Goal: Information Seeking & Learning: Learn about a topic

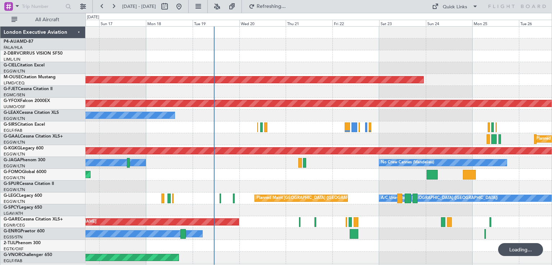
click at [248, 210] on div at bounding box center [318, 210] width 466 height 12
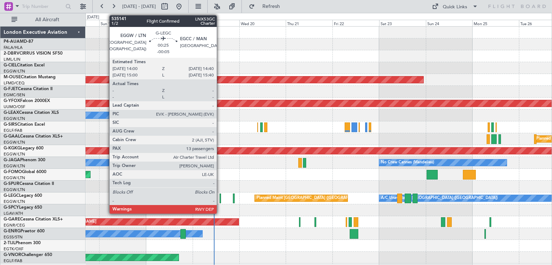
click at [232, 198] on div "Planned Maint [GEOGRAPHIC_DATA] ([GEOGRAPHIC_DATA]) A/C Unavailable [GEOGRAPHIC…" at bounding box center [318, 198] width 466 height 12
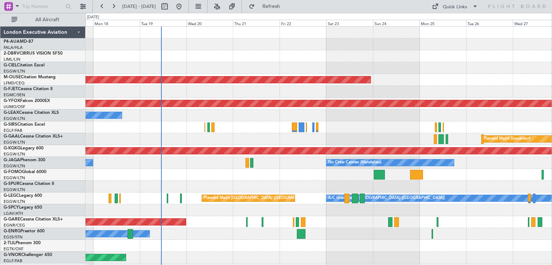
click at [361, 222] on div "Unplanned Maint [PERSON_NAME]" at bounding box center [318, 222] width 466 height 12
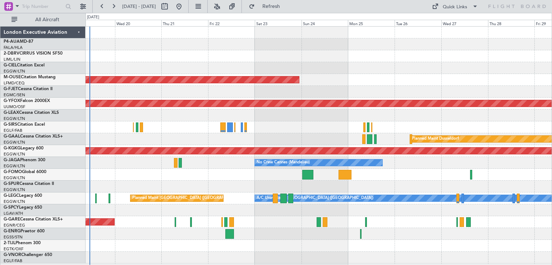
click at [339, 217] on div "Unplanned Maint [PERSON_NAME]" at bounding box center [318, 222] width 466 height 12
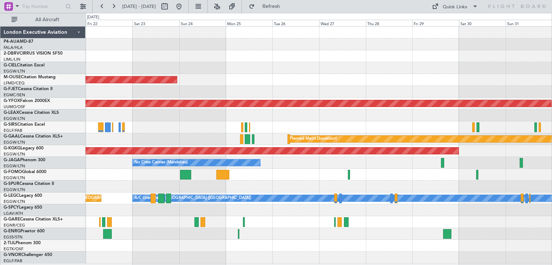
click at [291, 215] on div "Planned Maint Bournemouth AOG Maint Ostafyevo Planned [GEOGRAPHIC_DATA] AOG Mai…" at bounding box center [318, 145] width 466 height 237
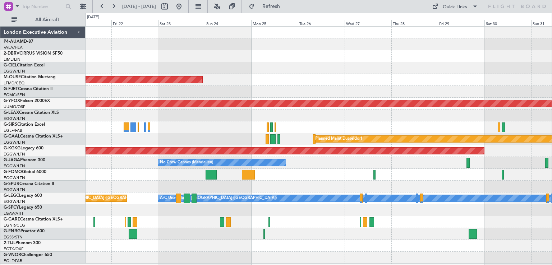
click at [203, 213] on div at bounding box center [318, 210] width 466 height 12
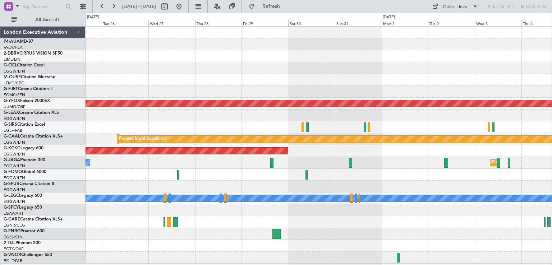
click at [173, 232] on div "Planned Maint Bournemouth AOG Maint Ostafyevo Planned [GEOGRAPHIC_DATA] AOG Mai…" at bounding box center [318, 145] width 466 height 237
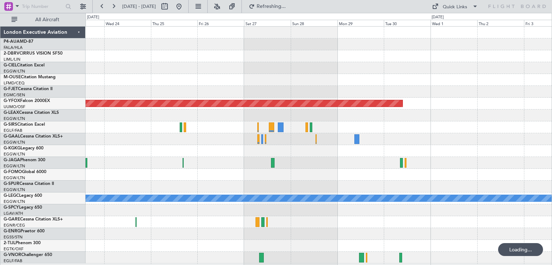
click at [242, 217] on div at bounding box center [318, 222] width 466 height 12
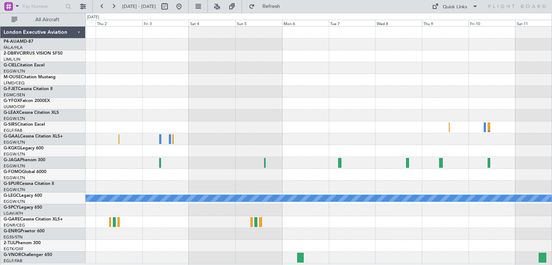
click at [234, 225] on div at bounding box center [318, 222] width 466 height 12
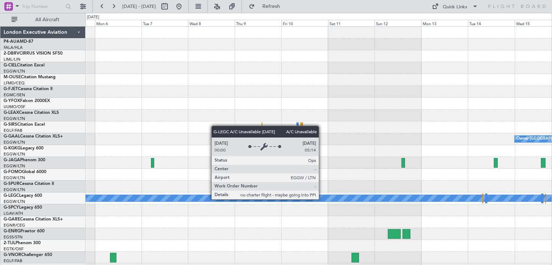
click at [322, 199] on div "A/C Unavailable [GEOGRAPHIC_DATA] ([GEOGRAPHIC_DATA])" at bounding box center [318, 198] width 1397 height 6
click at [320, 198] on div "A/C Unavailable [GEOGRAPHIC_DATA] ([GEOGRAPHIC_DATA])" at bounding box center [318, 198] width 1397 height 6
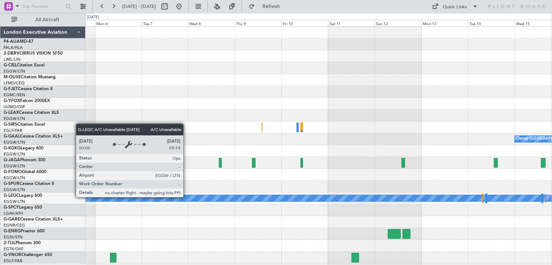
click at [186, 197] on div "A/C Unavailable [GEOGRAPHIC_DATA] ([GEOGRAPHIC_DATA])" at bounding box center [318, 198] width 1397 height 6
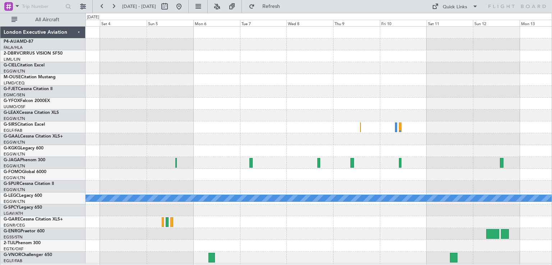
click at [374, 200] on div "Owner [GEOGRAPHIC_DATA] ([GEOGRAPHIC_DATA]) A/C Unavailable [GEOGRAPHIC_DATA] (…" at bounding box center [318, 145] width 466 height 237
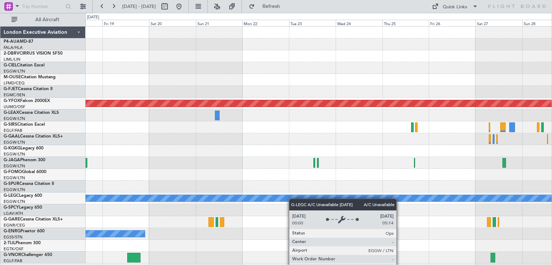
click at [420, 192] on div "AOG Maint Ostafyevo Planned [GEOGRAPHIC_DATA] A/C Unavailable [GEOGRAPHIC_DATA]…" at bounding box center [318, 145] width 466 height 237
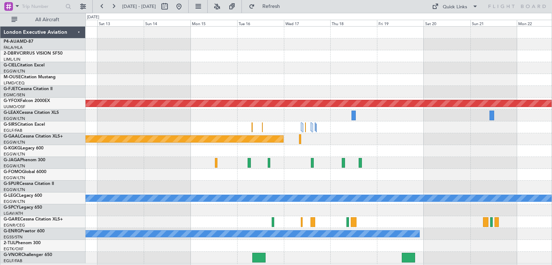
click at [424, 184] on div "AOG Maint Ostafyevo Planned [GEOGRAPHIC_DATA] A/C Unavailable [GEOGRAPHIC_DATA]…" at bounding box center [318, 145] width 466 height 237
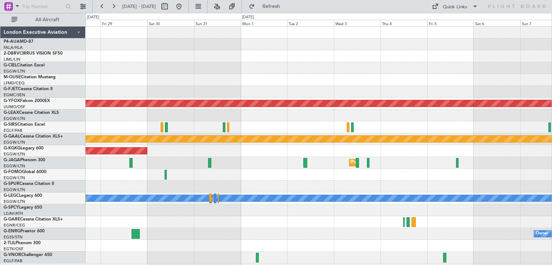
click at [408, 204] on div at bounding box center [318, 210] width 466 height 12
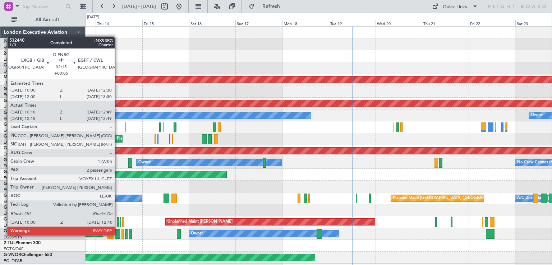
click at [118, 235] on div at bounding box center [117, 234] width 5 height 10
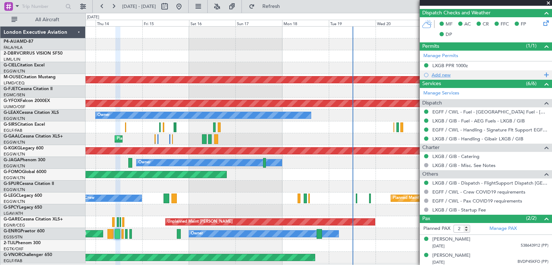
scroll to position [180, 0]
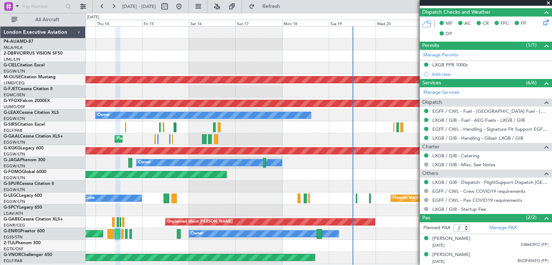
click at [548, 2] on span at bounding box center [547, 3] width 7 height 6
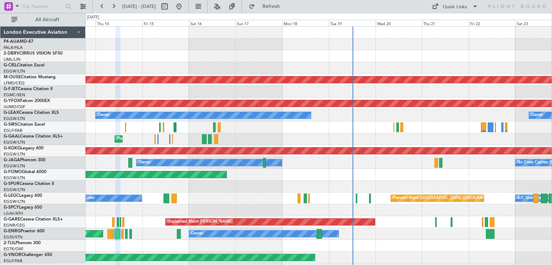
type input "0"
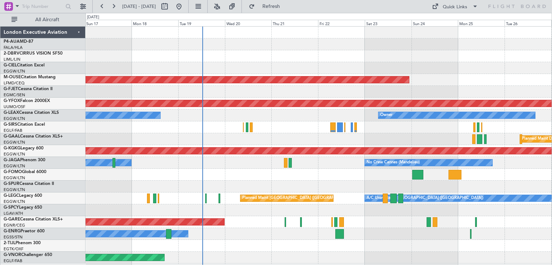
click at [310, 243] on div at bounding box center [318, 246] width 466 height 12
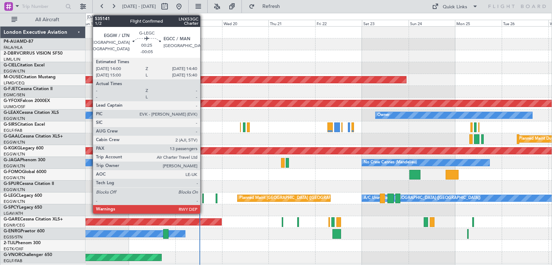
click at [203, 196] on div at bounding box center [202, 199] width 1 height 10
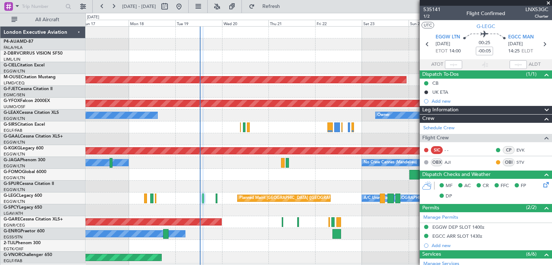
click at [549, 1] on span at bounding box center [547, 3] width 7 height 6
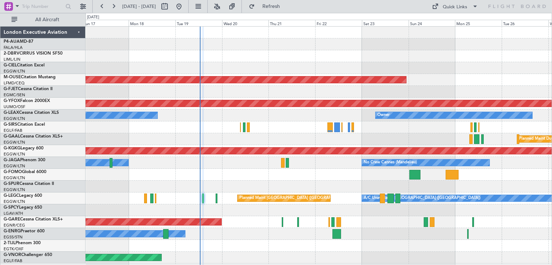
type input "0"
click at [103, 8] on button at bounding box center [101, 6] width 11 height 11
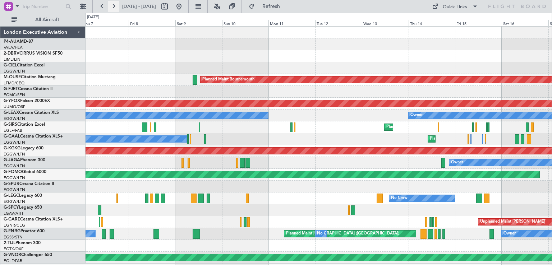
click at [113, 6] on button at bounding box center [113, 6] width 11 height 11
